Goal: Task Accomplishment & Management: Complete application form

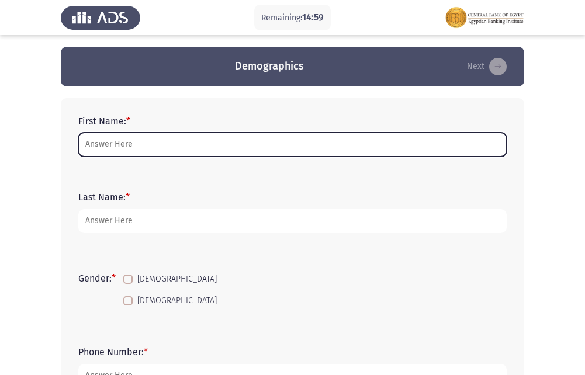
click at [137, 147] on input "First Name: *" at bounding box center [292, 145] width 428 height 24
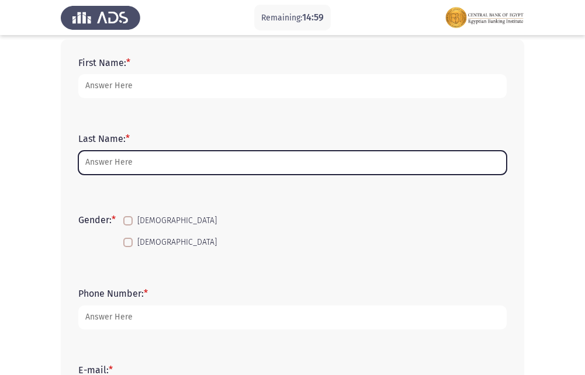
click at [140, 160] on input "Last Name: *" at bounding box center [292, 163] width 428 height 24
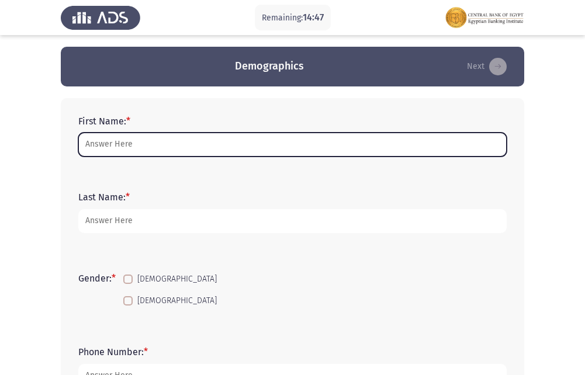
click at [228, 141] on input "First Name: *" at bounding box center [292, 145] width 428 height 24
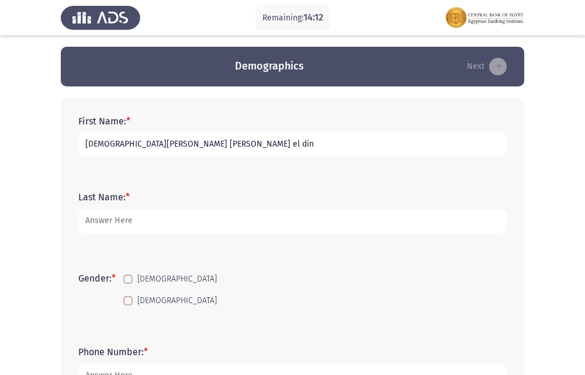
type input "[DEMOGRAPHIC_DATA][PERSON_NAME] [PERSON_NAME] el din"
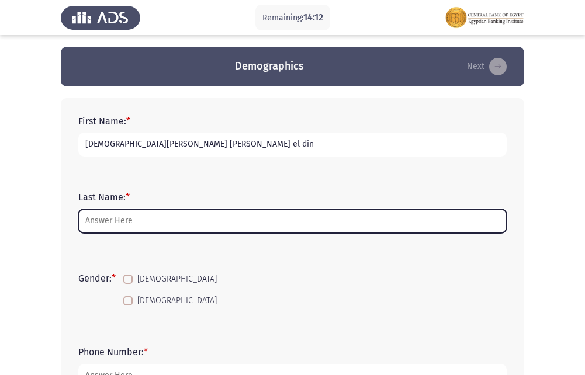
click at [210, 225] on input "Last Name: *" at bounding box center [292, 221] width 428 height 24
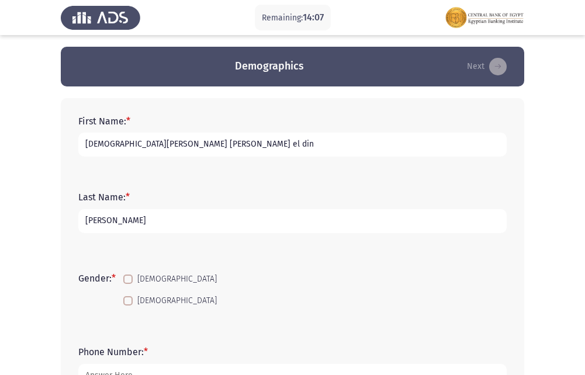
type input "[PERSON_NAME]"
click at [123, 292] on mat-checkbox "[DEMOGRAPHIC_DATA]" at bounding box center [170, 301] width 109 height 22
click at [127, 293] on mat-checkbox "[DEMOGRAPHIC_DATA]" at bounding box center [170, 301] width 109 height 22
click at [151, 307] on span "[DEMOGRAPHIC_DATA]" at bounding box center [176, 301] width 79 height 14
click at [128, 306] on input "[DEMOGRAPHIC_DATA]" at bounding box center [127, 305] width 1 height 1
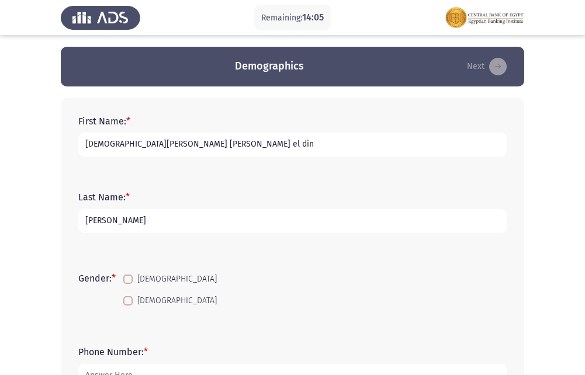
checkbox input "true"
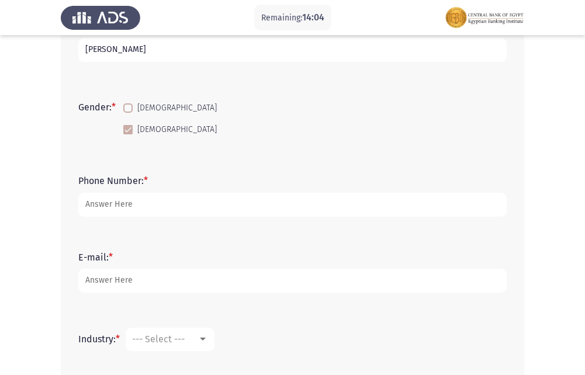
scroll to position [175, 0]
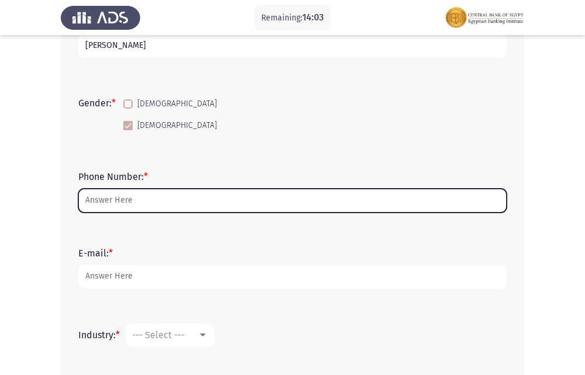
click at [149, 203] on input "Phone Number: *" at bounding box center [292, 201] width 428 height 24
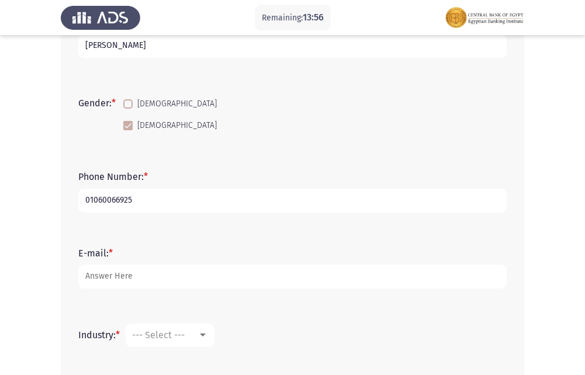
type input "01060066925"
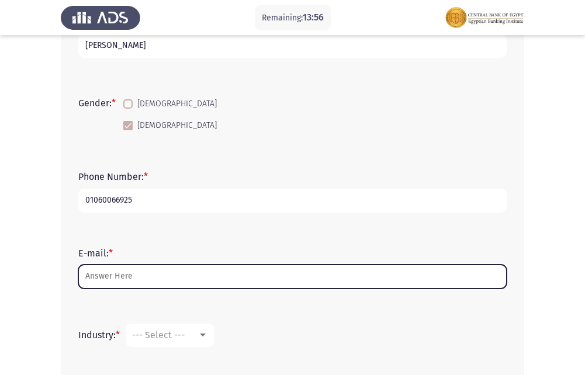
click at [112, 275] on input "E-mail: *" at bounding box center [292, 277] width 428 height 24
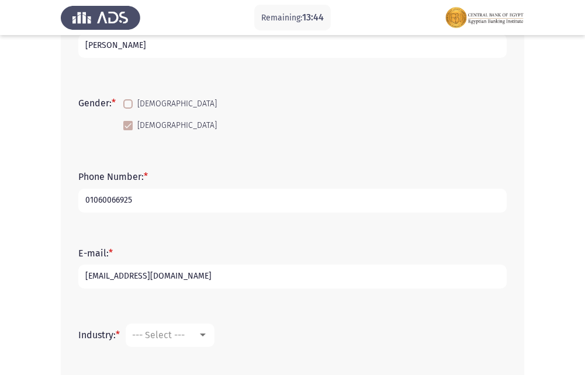
type input "[EMAIL_ADDRESS][DOMAIN_NAME]"
click at [189, 329] on mat-select "--- Select ---" at bounding box center [170, 335] width 89 height 23
click at [206, 336] on div at bounding box center [203, 335] width 6 height 3
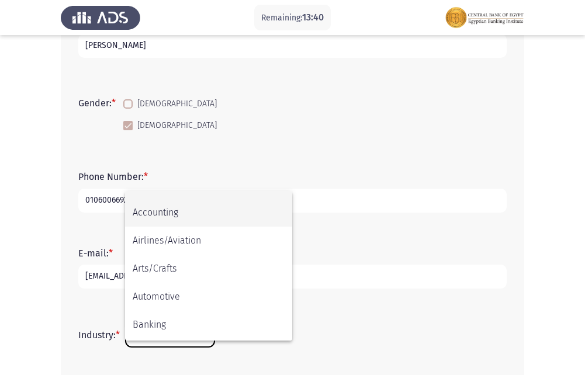
scroll to position [0, 0]
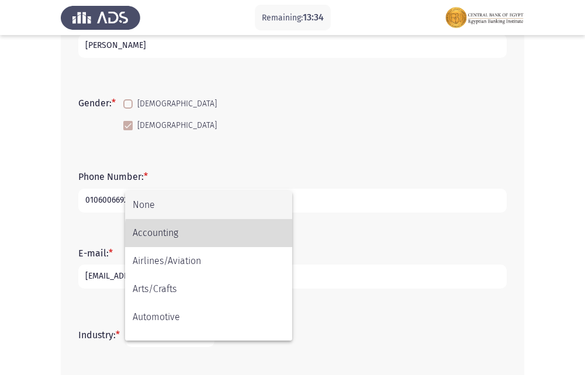
click at [211, 236] on span "Accounting" at bounding box center [209, 233] width 152 height 28
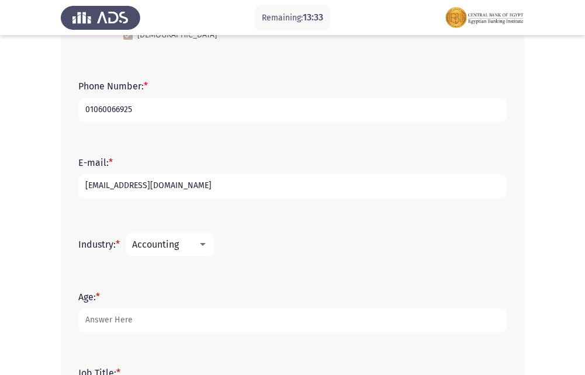
scroll to position [292, 0]
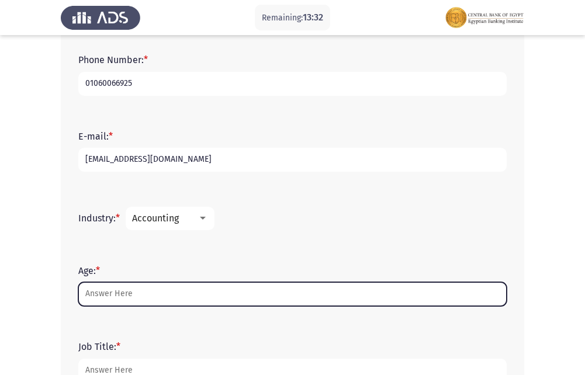
click at [147, 297] on input "Age: *" at bounding box center [292, 294] width 428 height 24
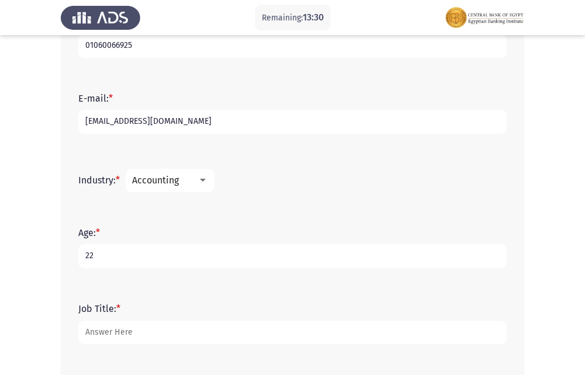
scroll to position [350, 0]
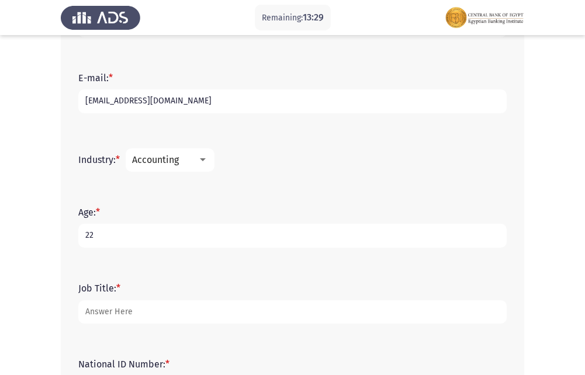
type input "22"
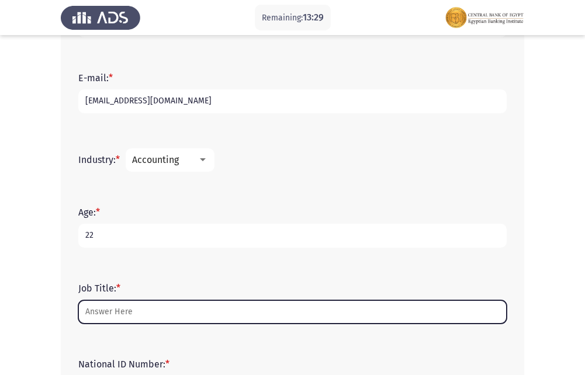
click at [138, 316] on input "Job Title: *" at bounding box center [292, 312] width 428 height 24
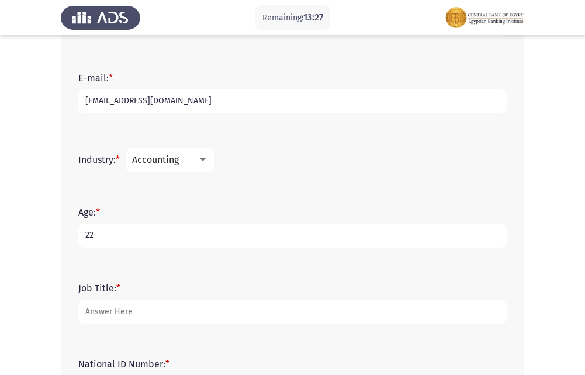
click at [175, 154] on span "Accounting" at bounding box center [155, 159] width 47 height 11
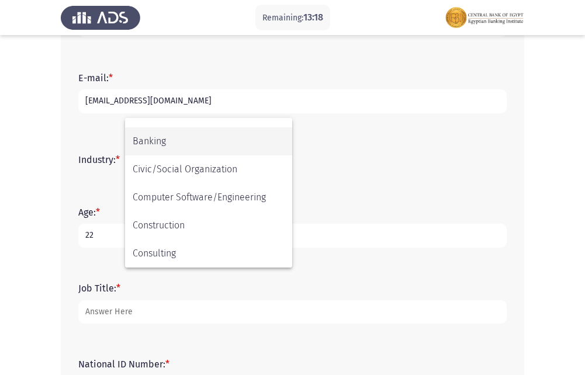
scroll to position [99, 0]
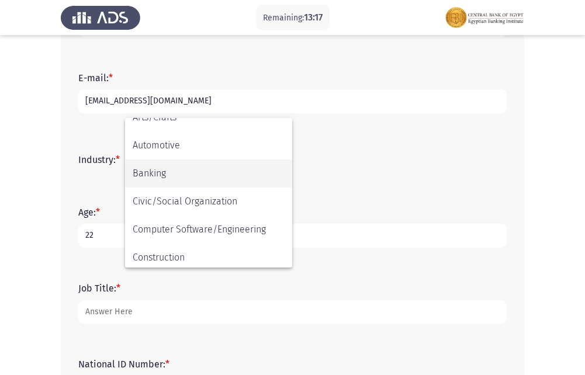
click at [247, 177] on span "Banking" at bounding box center [209, 173] width 152 height 28
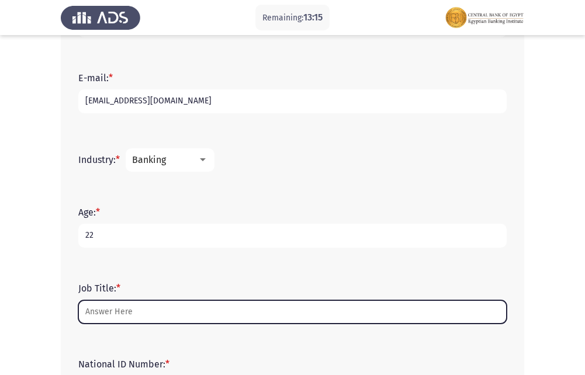
click at [129, 314] on input "Job Title: *" at bounding box center [292, 312] width 428 height 24
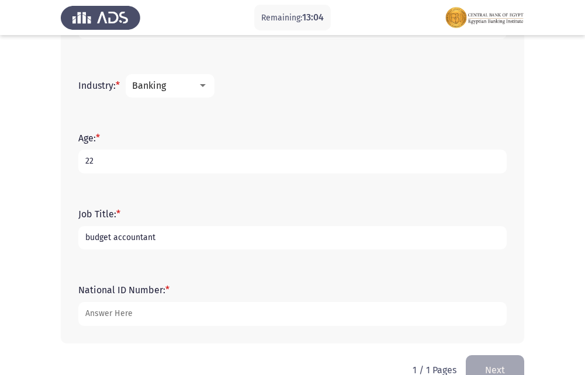
scroll to position [452, 0]
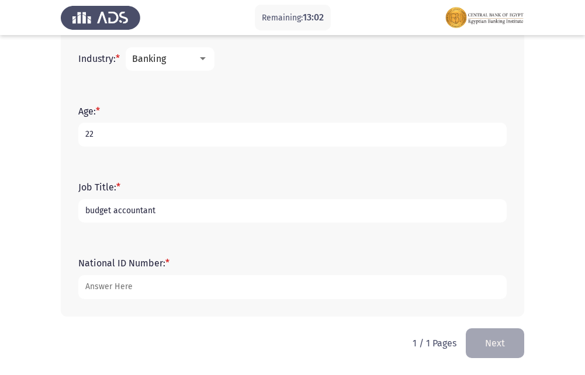
click at [144, 212] on input "budget accountant" at bounding box center [292, 211] width 428 height 24
type input "budget accountant"
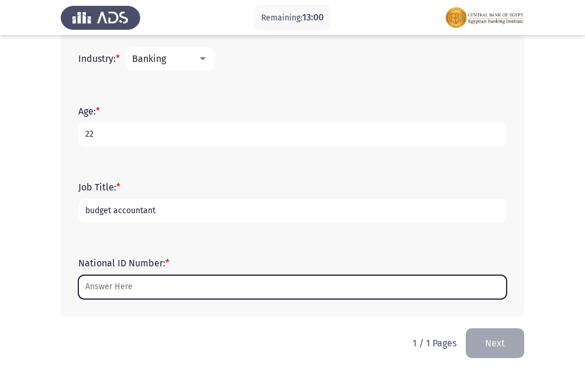
click at [130, 293] on input "National ID Number: *" at bounding box center [292, 287] width 428 height 24
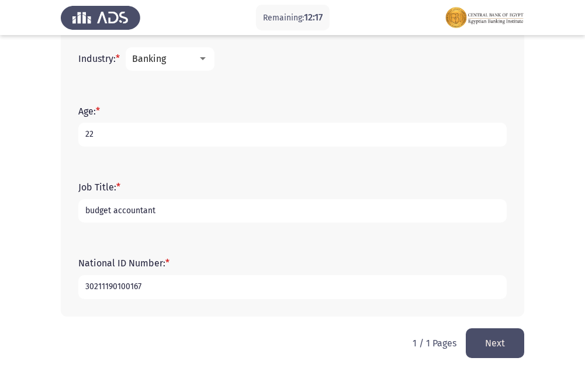
type input "30211190100167"
click at [511, 341] on button "Next" at bounding box center [495, 343] width 58 height 30
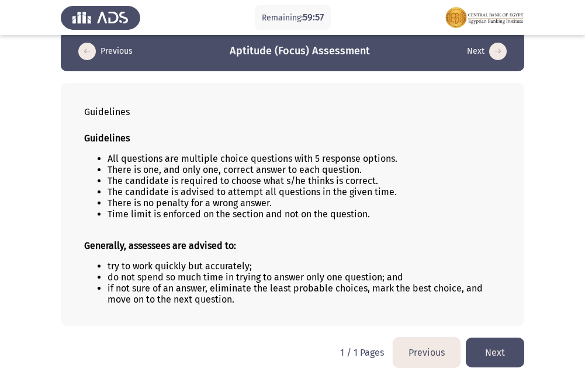
scroll to position [19, 0]
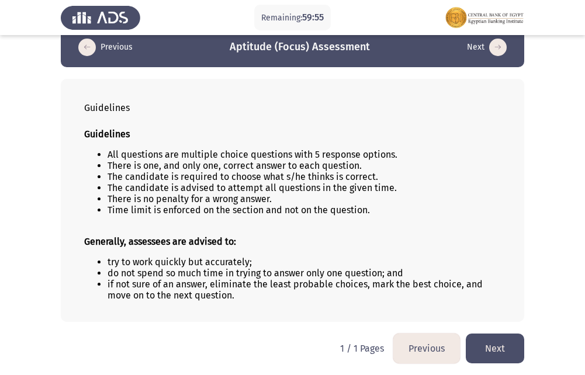
click at [508, 354] on button "Next" at bounding box center [495, 349] width 58 height 30
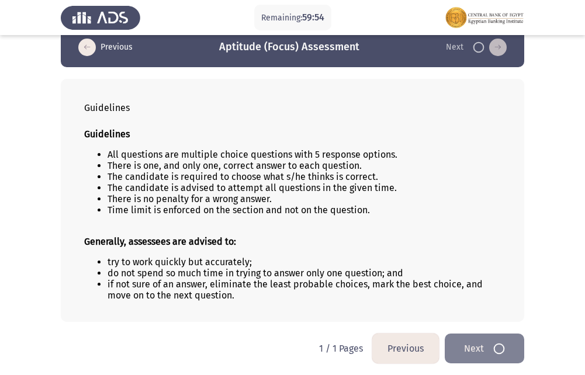
scroll to position [0, 0]
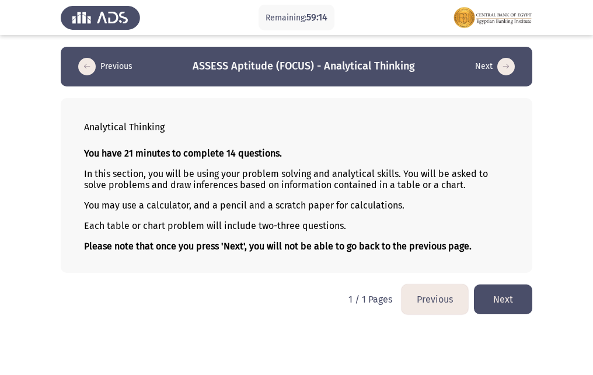
click at [482, 300] on button "Next" at bounding box center [503, 299] width 58 height 30
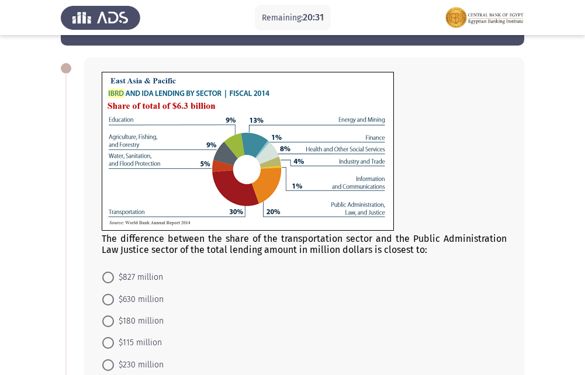
scroll to position [58, 0]
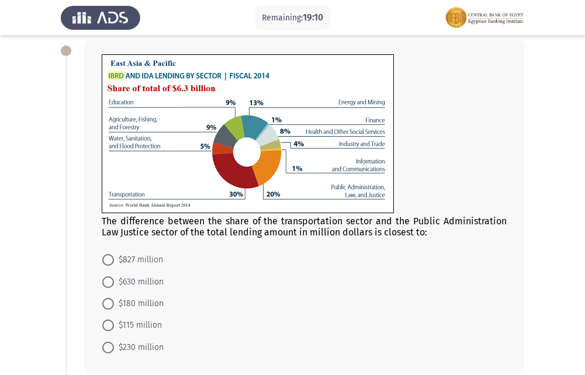
click at [102, 283] on mat-radio-button "$630 million" at bounding box center [133, 281] width 77 height 22
click at [105, 280] on span at bounding box center [108, 282] width 12 height 12
click at [105, 280] on input "$630 million" at bounding box center [108, 282] width 12 height 12
radio input "true"
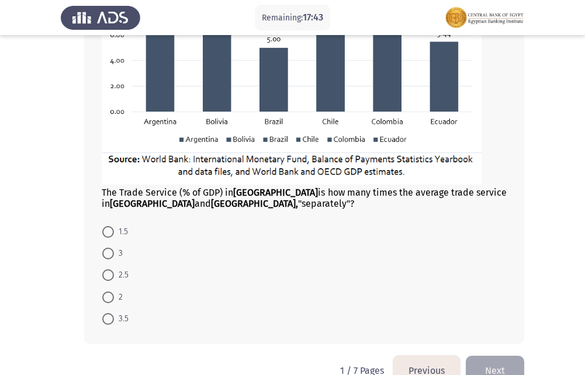
scroll to position [620, 0]
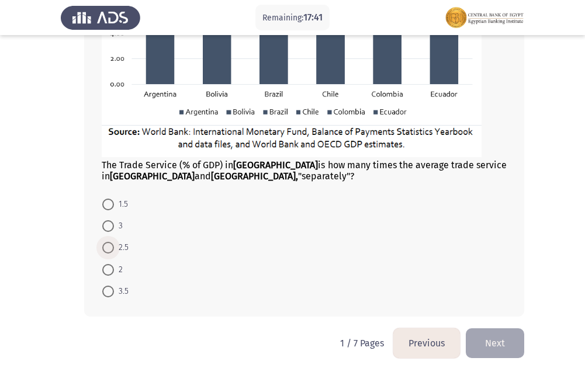
click at [109, 249] on span at bounding box center [108, 248] width 12 height 12
click at [109, 249] on input "2.5" at bounding box center [108, 248] width 12 height 12
radio input "true"
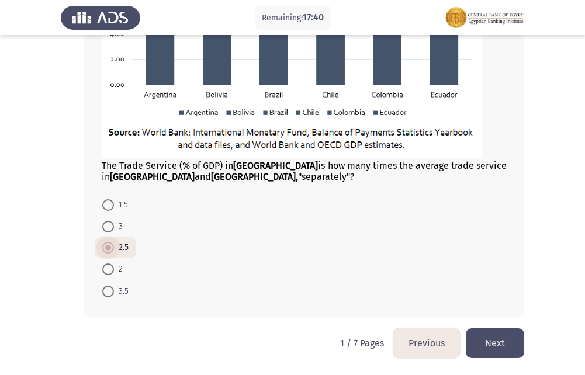
click at [109, 249] on span at bounding box center [108, 248] width 6 height 6
click at [109, 249] on input "2.5" at bounding box center [108, 248] width 12 height 12
click at [109, 249] on span at bounding box center [108, 248] width 6 height 6
click at [109, 249] on input "2.5" at bounding box center [108, 248] width 12 height 12
click at [495, 349] on button "Next" at bounding box center [495, 343] width 58 height 30
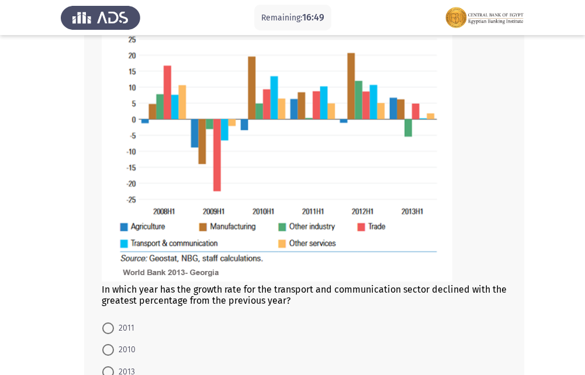
scroll to position [684, 0]
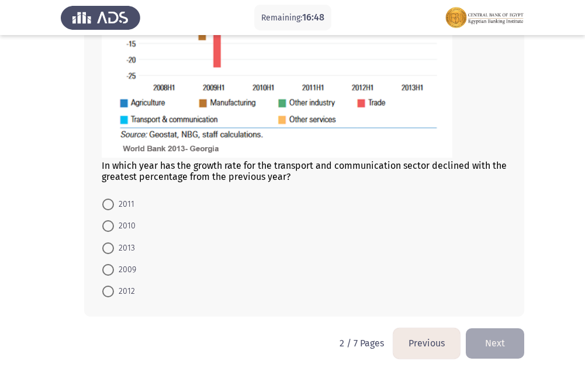
click at [422, 343] on button "Previous" at bounding box center [426, 343] width 67 height 30
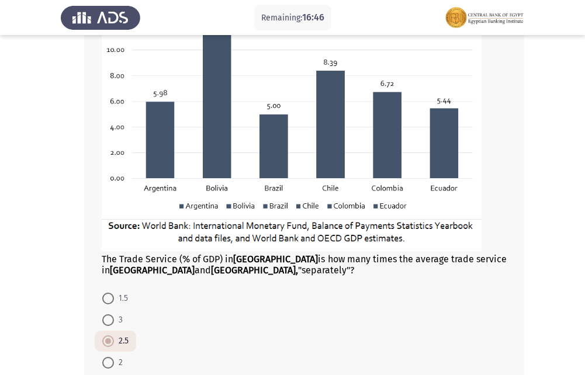
scroll to position [619, 0]
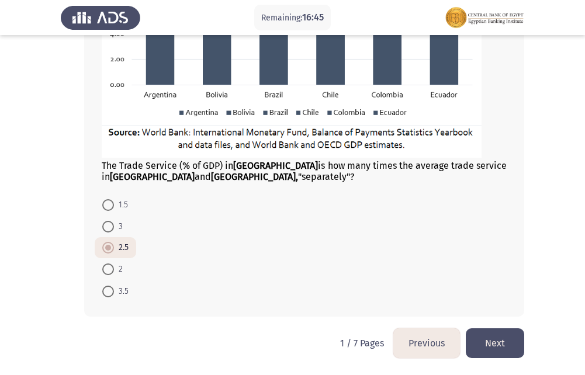
click at [497, 340] on button "Next" at bounding box center [495, 343] width 58 height 30
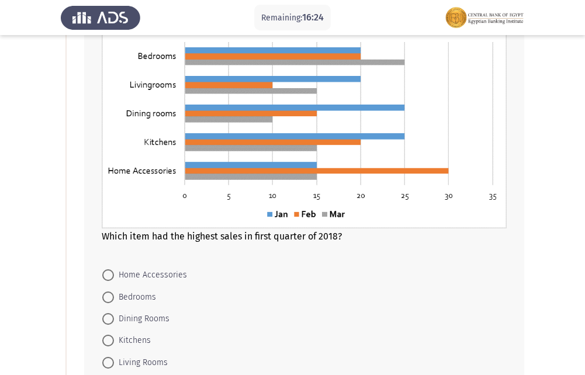
scroll to position [117, 0]
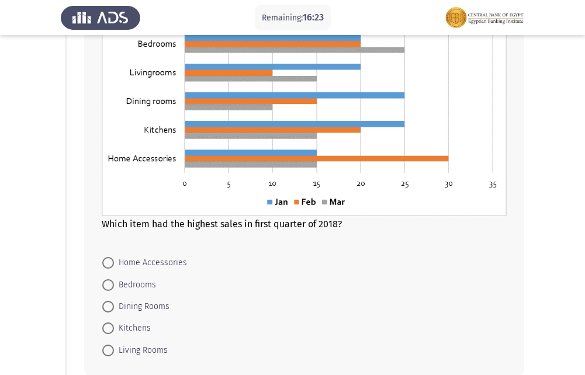
click at [113, 263] on span at bounding box center [108, 263] width 12 height 12
click at [113, 263] on input "Home Accessories" at bounding box center [108, 263] width 12 height 12
radio input "true"
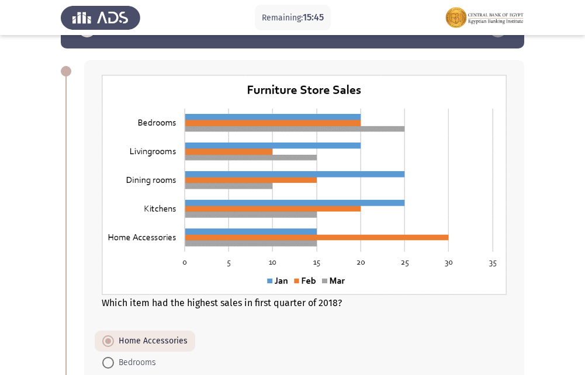
scroll to position [58, 0]
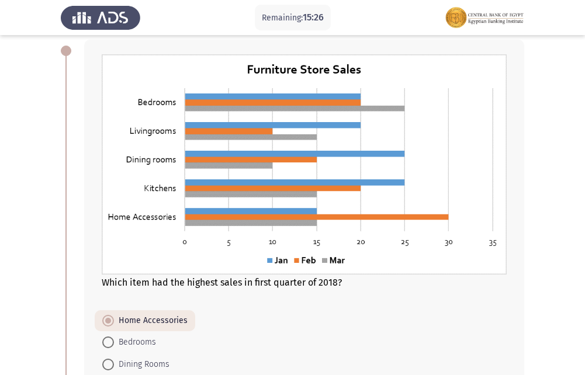
click at [119, 342] on span "Bedrooms" at bounding box center [135, 342] width 42 height 14
click at [114, 342] on input "Bedrooms" at bounding box center [108, 342] width 12 height 12
radio input "true"
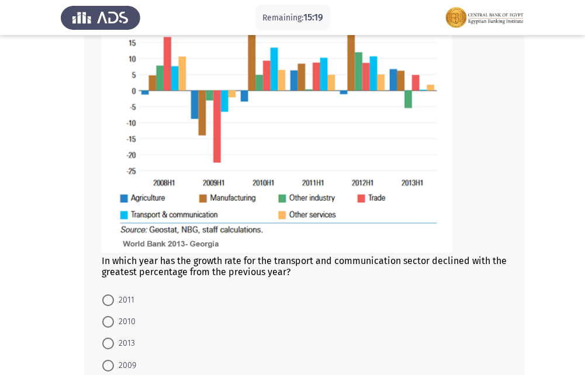
scroll to position [567, 0]
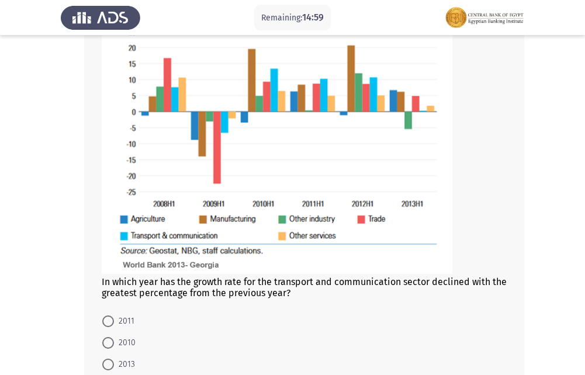
drag, startPoint x: 326, startPoint y: 294, endPoint x: 248, endPoint y: 277, distance: 80.0
click at [252, 280] on div "In which year has the growth rate for the transport and communication sector de…" at bounding box center [304, 131] width 405 height 336
drag, startPoint x: 244, startPoint y: 275, endPoint x: 286, endPoint y: 288, distance: 43.4
click at [286, 288] on div "In which year has the growth rate for the transport and communication sector de…" at bounding box center [304, 131] width 405 height 336
drag, startPoint x: 286, startPoint y: 288, endPoint x: 293, endPoint y: 291, distance: 7.6
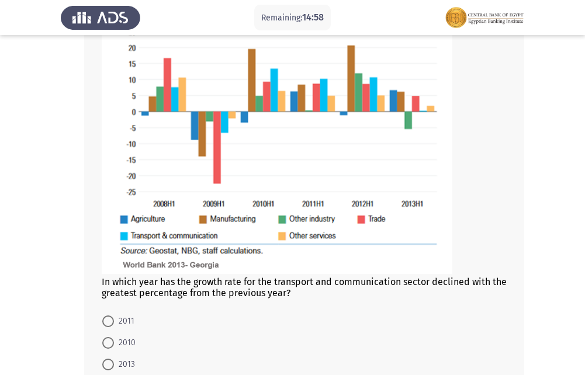
click at [293, 300] on div "In which year has the growth rate for the transport and communication sector de…" at bounding box center [304, 190] width 440 height 485
drag, startPoint x: 278, startPoint y: 281, endPoint x: 325, endPoint y: 268, distance: 49.2
click at [338, 279] on div "In which year has the growth rate for the transport and communication sector de…" at bounding box center [304, 131] width 405 height 336
drag, startPoint x: 103, startPoint y: 284, endPoint x: 195, endPoint y: 300, distance: 93.6
click at [195, 300] on div "In which year has the growth rate for the transport and communication sector de…" at bounding box center [304, 190] width 440 height 485
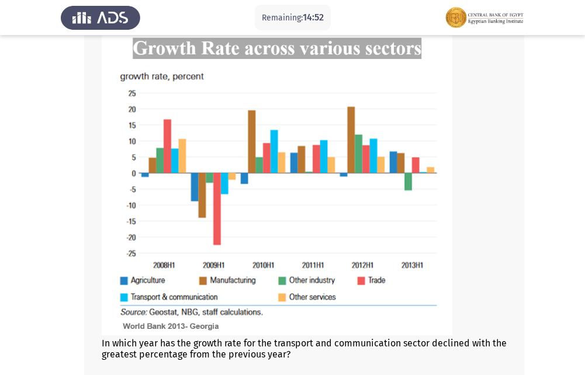
scroll to position [625, 0]
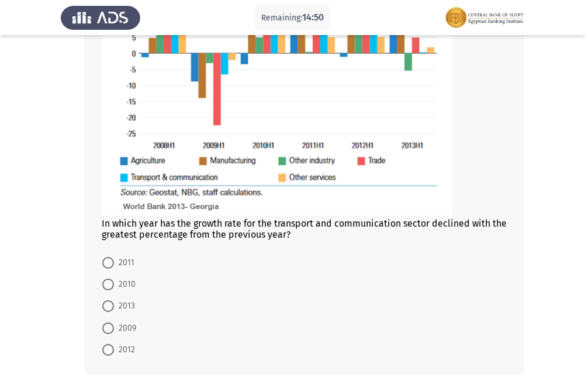
drag, startPoint x: 111, startPoint y: 235, endPoint x: 141, endPoint y: 271, distance: 46.9
click at [147, 302] on div "In which year has the growth rate for the transport and communication sector de…" at bounding box center [304, 132] width 440 height 485
drag, startPoint x: 100, startPoint y: 218, endPoint x: 120, endPoint y: 248, distance: 35.5
click at [120, 248] on div "In which year has the growth rate for the transport and communication sector de…" at bounding box center [304, 132] width 440 height 485
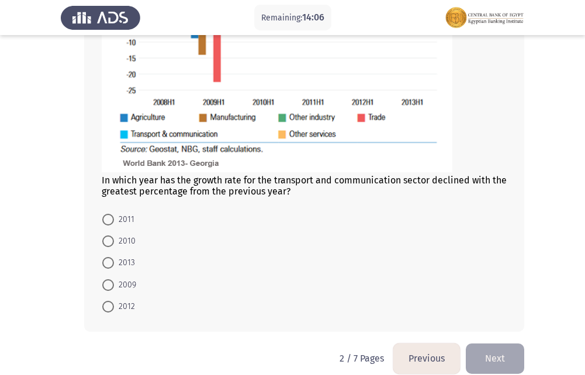
scroll to position [683, 0]
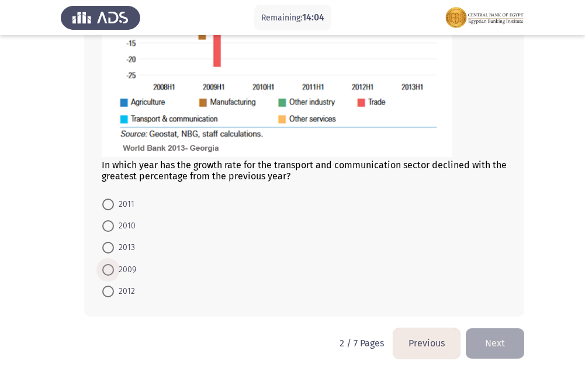
click at [134, 265] on span "2009" at bounding box center [125, 270] width 22 height 14
click at [114, 265] on input "2009" at bounding box center [108, 270] width 12 height 12
radio input "true"
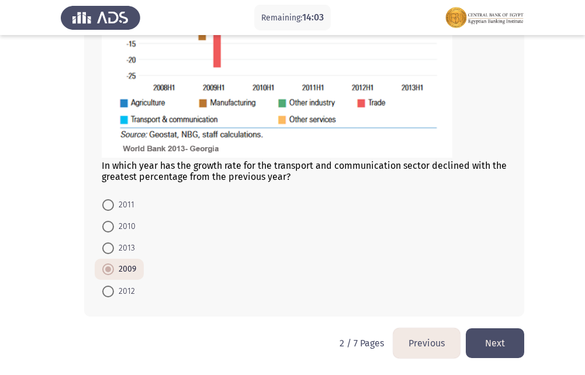
click at [494, 348] on button "Next" at bounding box center [495, 343] width 58 height 30
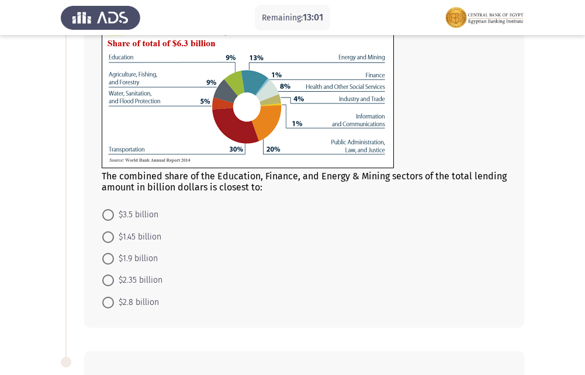
scroll to position [117, 0]
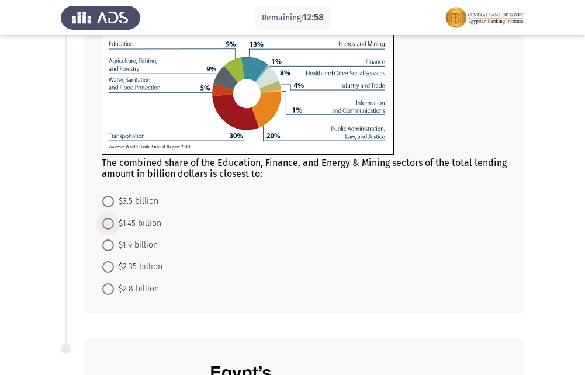
click at [107, 223] on span at bounding box center [108, 224] width 12 height 12
click at [107, 223] on input "$1.45 billion" at bounding box center [108, 224] width 12 height 12
radio input "true"
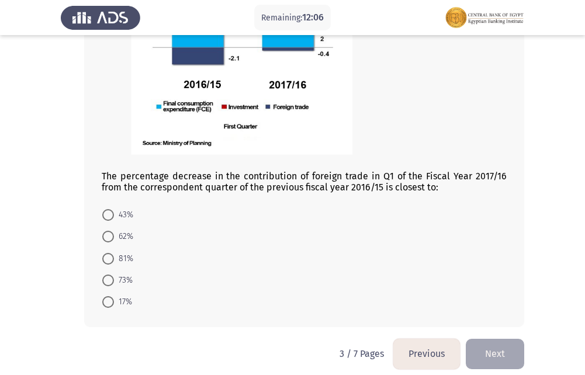
scroll to position [571, 0]
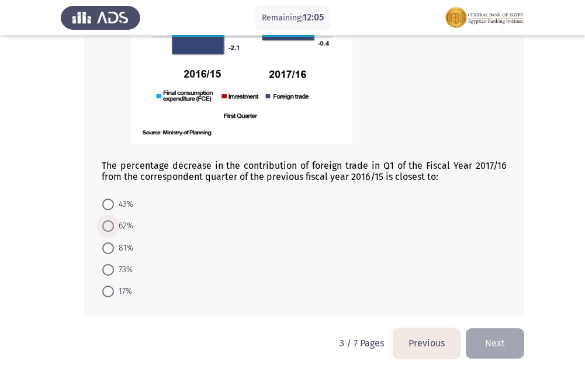
click at [114, 228] on span "62%" at bounding box center [123, 226] width 19 height 14
click at [114, 228] on input "62%" at bounding box center [108, 226] width 12 height 12
radio input "true"
click at [114, 228] on span "62%" at bounding box center [124, 226] width 20 height 14
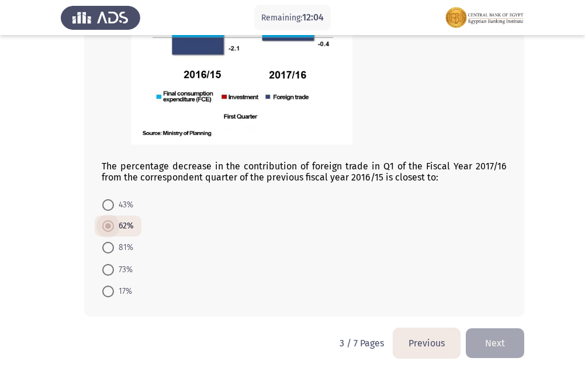
click at [114, 228] on input "62%" at bounding box center [108, 226] width 12 height 12
click at [106, 204] on span at bounding box center [108, 205] width 12 height 12
click at [106, 204] on input "43%" at bounding box center [108, 205] width 12 height 12
radio input "true"
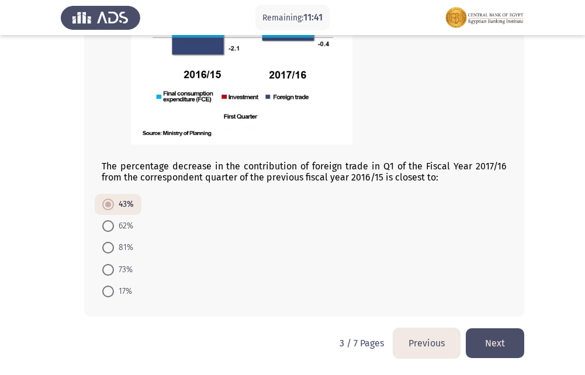
click at [519, 345] on button "Next" at bounding box center [495, 343] width 58 height 30
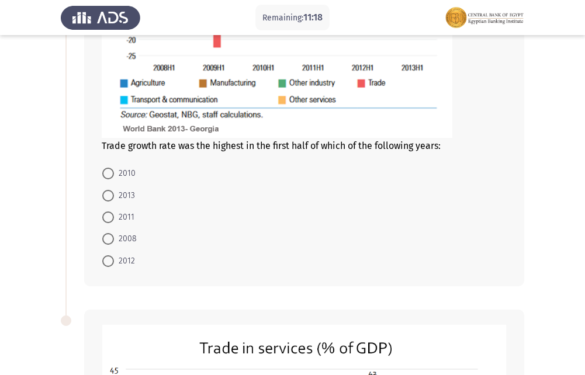
scroll to position [292, 0]
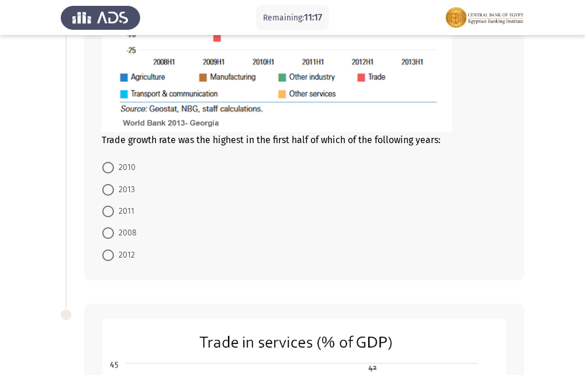
click at [123, 233] on span "2008" at bounding box center [125, 233] width 23 height 14
click at [114, 233] on input "2008" at bounding box center [108, 233] width 12 height 12
radio input "true"
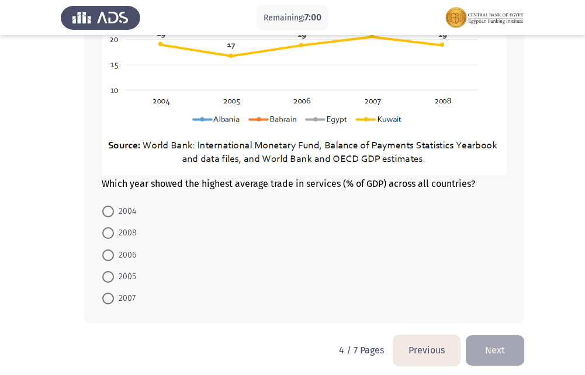
scroll to position [748, 0]
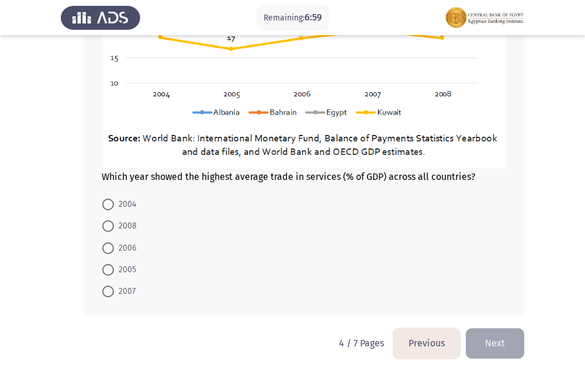
click at [109, 289] on span at bounding box center [108, 292] width 12 height 12
click at [109, 289] on input "2007" at bounding box center [108, 292] width 12 height 12
radio input "true"
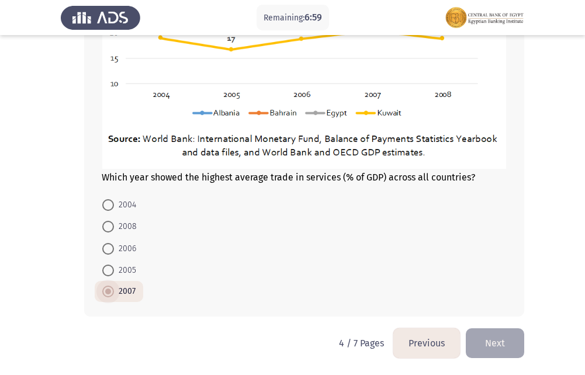
scroll to position [748, 0]
click at [485, 348] on button "Next" at bounding box center [495, 343] width 58 height 30
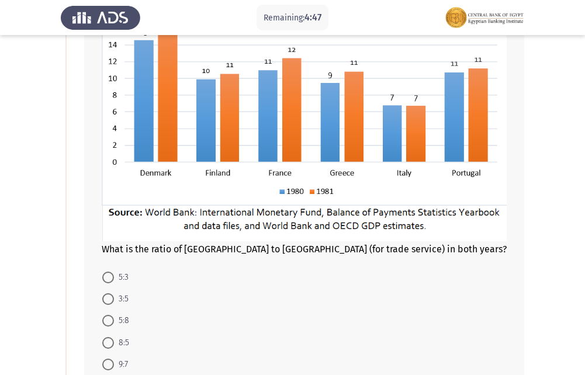
scroll to position [158, 0]
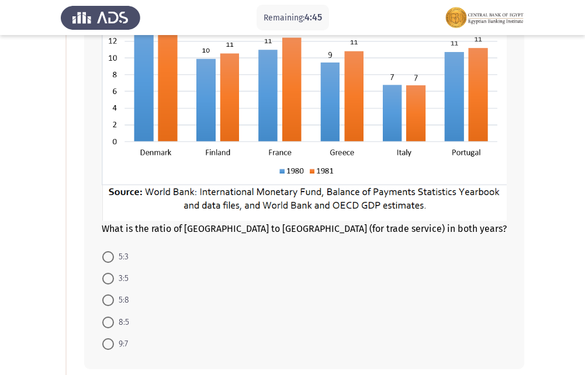
click at [110, 280] on span at bounding box center [108, 279] width 12 height 12
click at [110, 280] on input "3:5" at bounding box center [108, 279] width 12 height 12
radio input "true"
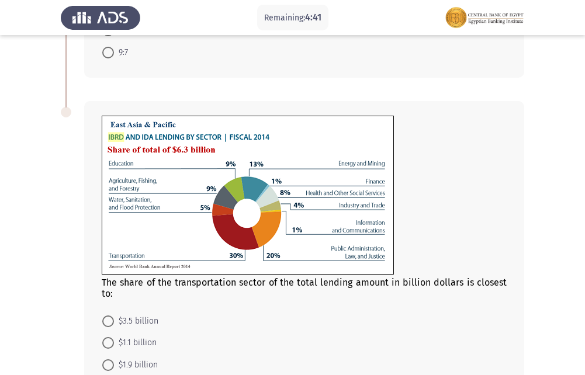
scroll to position [508, 0]
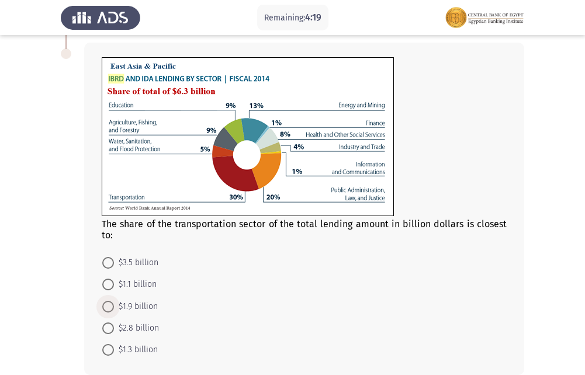
click at [116, 308] on span "$1.9 billion" at bounding box center [136, 307] width 44 height 14
click at [114, 308] on input "$1.9 billion" at bounding box center [108, 307] width 12 height 12
radio input "true"
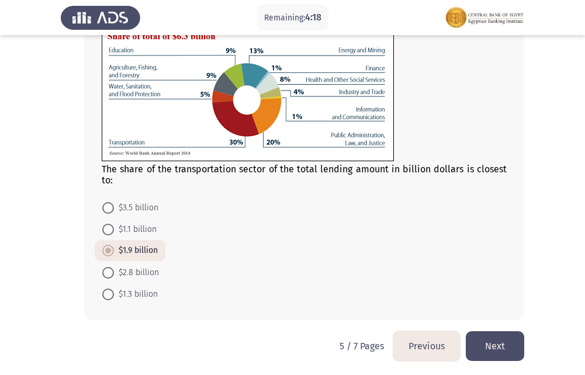
scroll to position [565, 0]
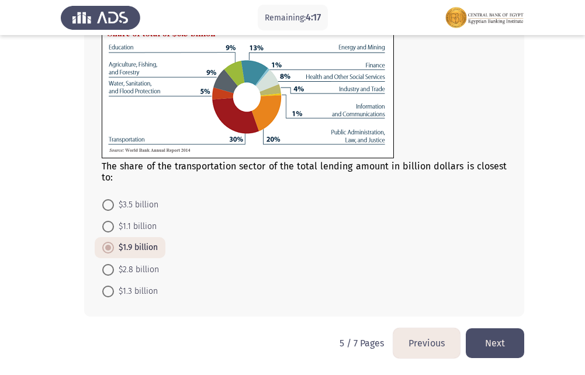
click at [519, 337] on button "Next" at bounding box center [495, 343] width 58 height 30
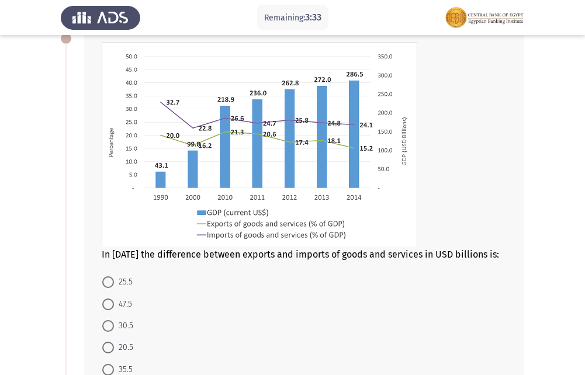
scroll to position [50, 0]
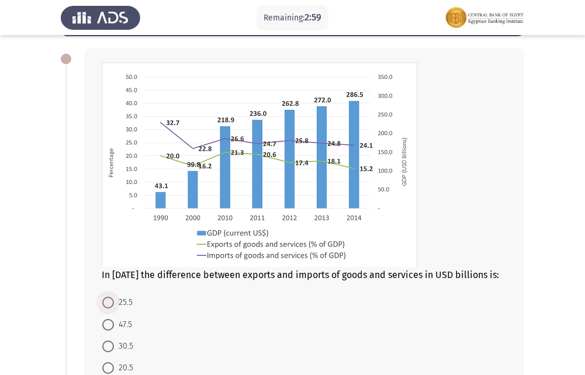
click at [111, 297] on span at bounding box center [108, 303] width 12 height 12
click at [111, 297] on input "25.5" at bounding box center [108, 303] width 12 height 12
radio input "true"
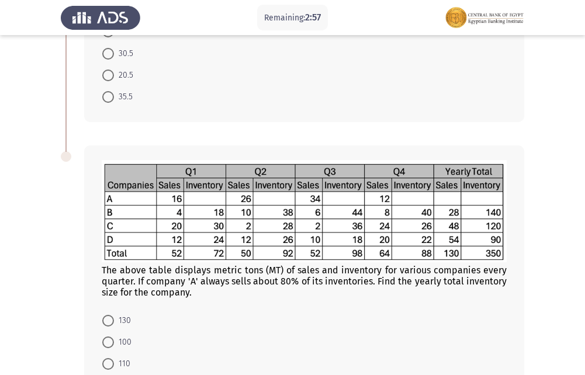
scroll to position [401, 0]
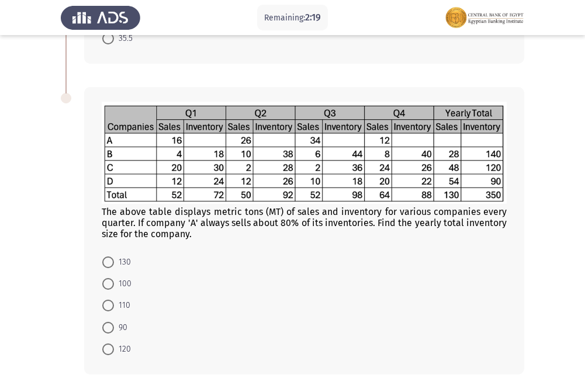
click at [113, 308] on span at bounding box center [108, 306] width 12 height 12
click at [113, 308] on input "110" at bounding box center [108, 306] width 12 height 12
radio input "true"
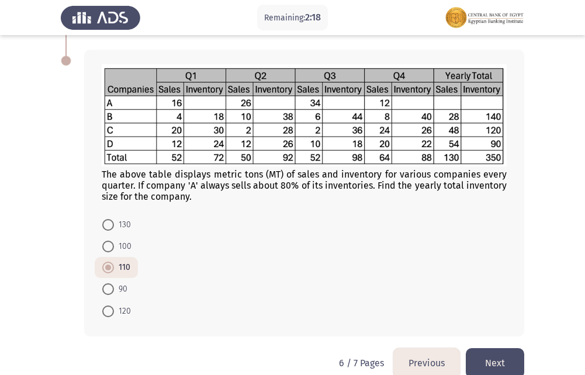
scroll to position [458, 0]
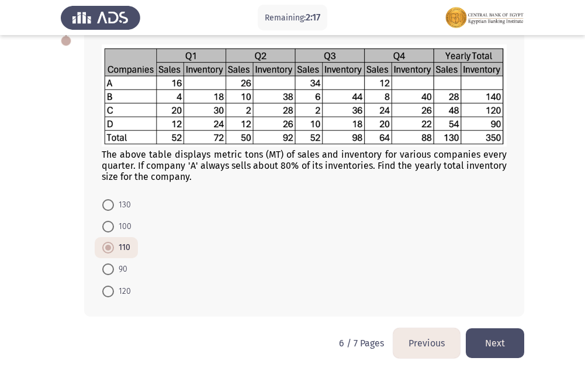
click at [516, 347] on button "Next" at bounding box center [495, 343] width 58 height 30
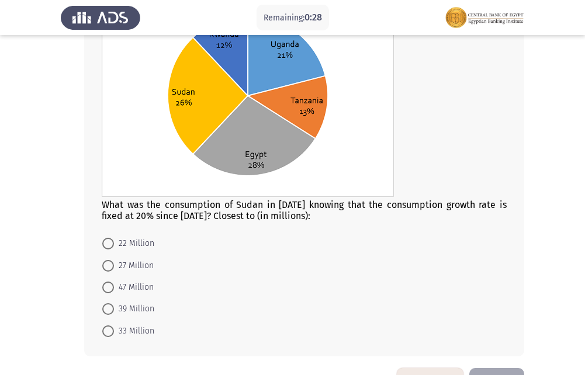
scroll to position [637, 0]
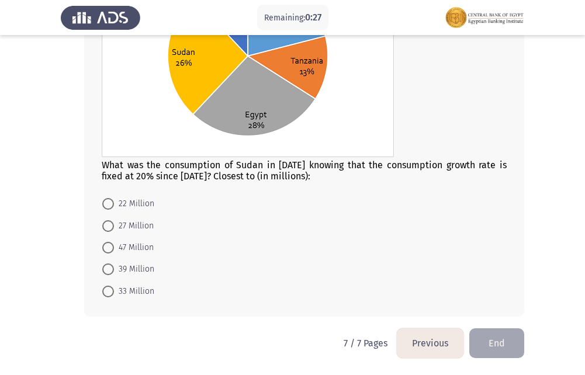
click at [112, 268] on span at bounding box center [108, 269] width 12 height 12
click at [112, 268] on input "39 Million" at bounding box center [108, 269] width 12 height 12
radio input "true"
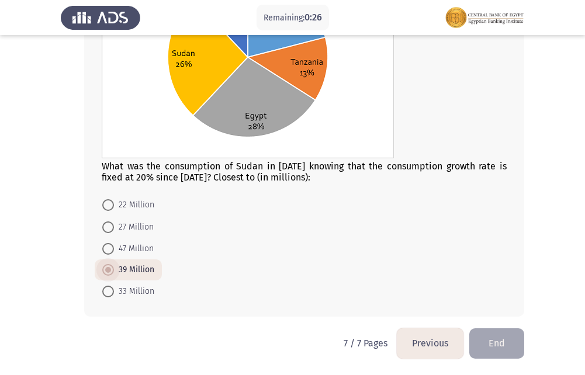
scroll to position [636, 0]
click at [499, 346] on button "End" at bounding box center [496, 343] width 55 height 30
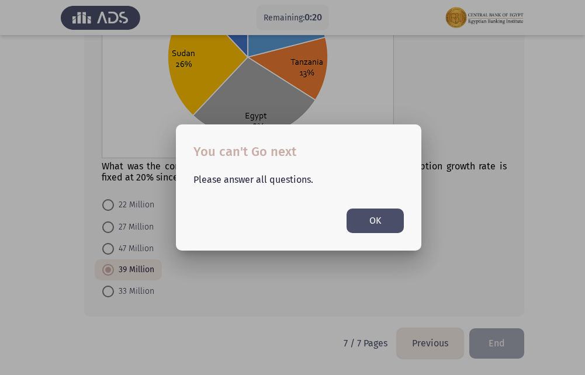
click at [364, 222] on button "OK" at bounding box center [374, 221] width 57 height 24
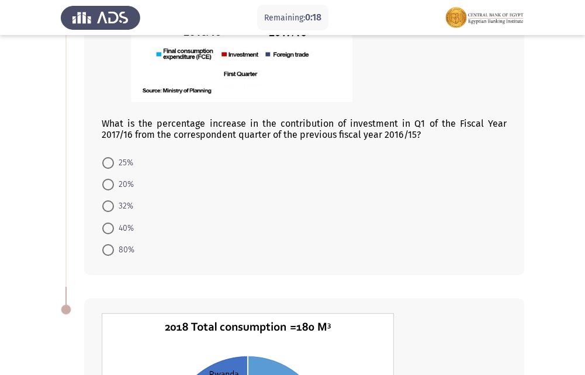
scroll to position [227, 0]
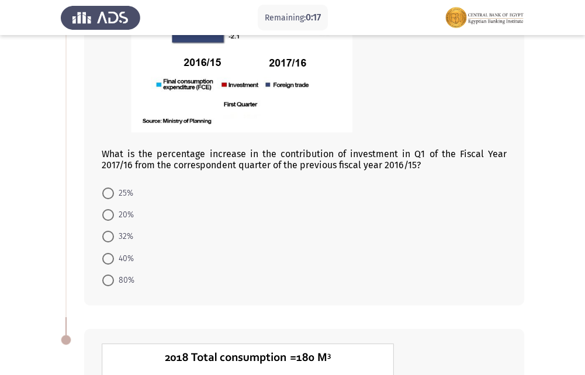
click at [128, 195] on span "25%" at bounding box center [123, 193] width 19 height 14
click at [114, 195] on input "25%" at bounding box center [108, 194] width 12 height 12
radio input "true"
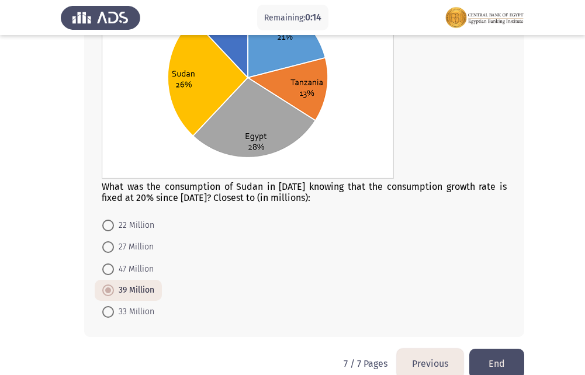
scroll to position [635, 0]
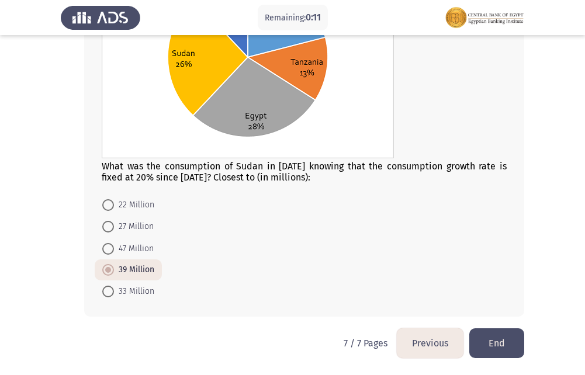
click at [510, 336] on button "End" at bounding box center [496, 343] width 55 height 30
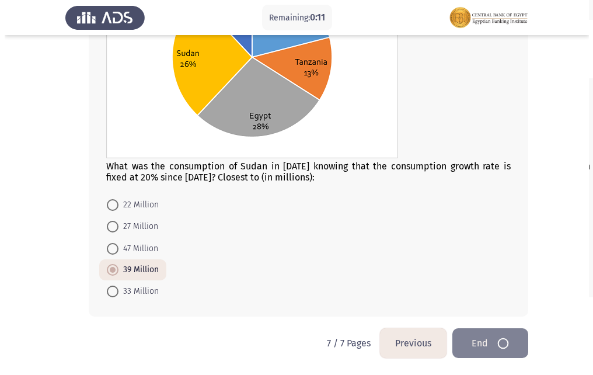
scroll to position [0, 0]
